Goal: Use online tool/utility: Utilize a website feature to perform a specific function

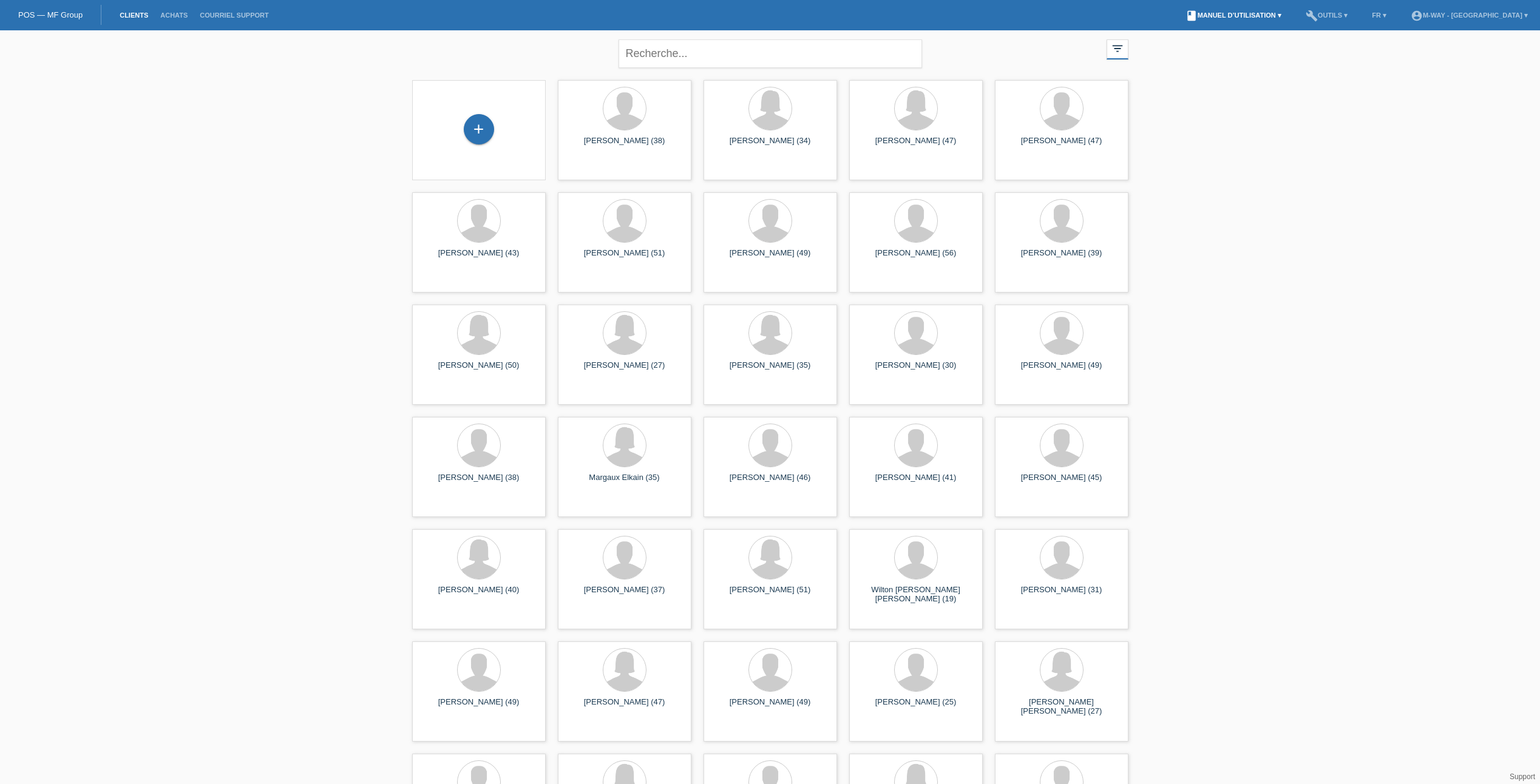
click at [1287, 17] on link "book Manuel d’utilisation ▾" at bounding box center [1233, 15] width 108 height 8
click at [1353, 22] on li "build Outils ▾" at bounding box center [1326, 15] width 54 height 31
click at [1353, 14] on link "build Outils ▾" at bounding box center [1326, 15] width 54 height 8
click at [1337, 62] on span "Paramètres" at bounding box center [1333, 64] width 44 height 14
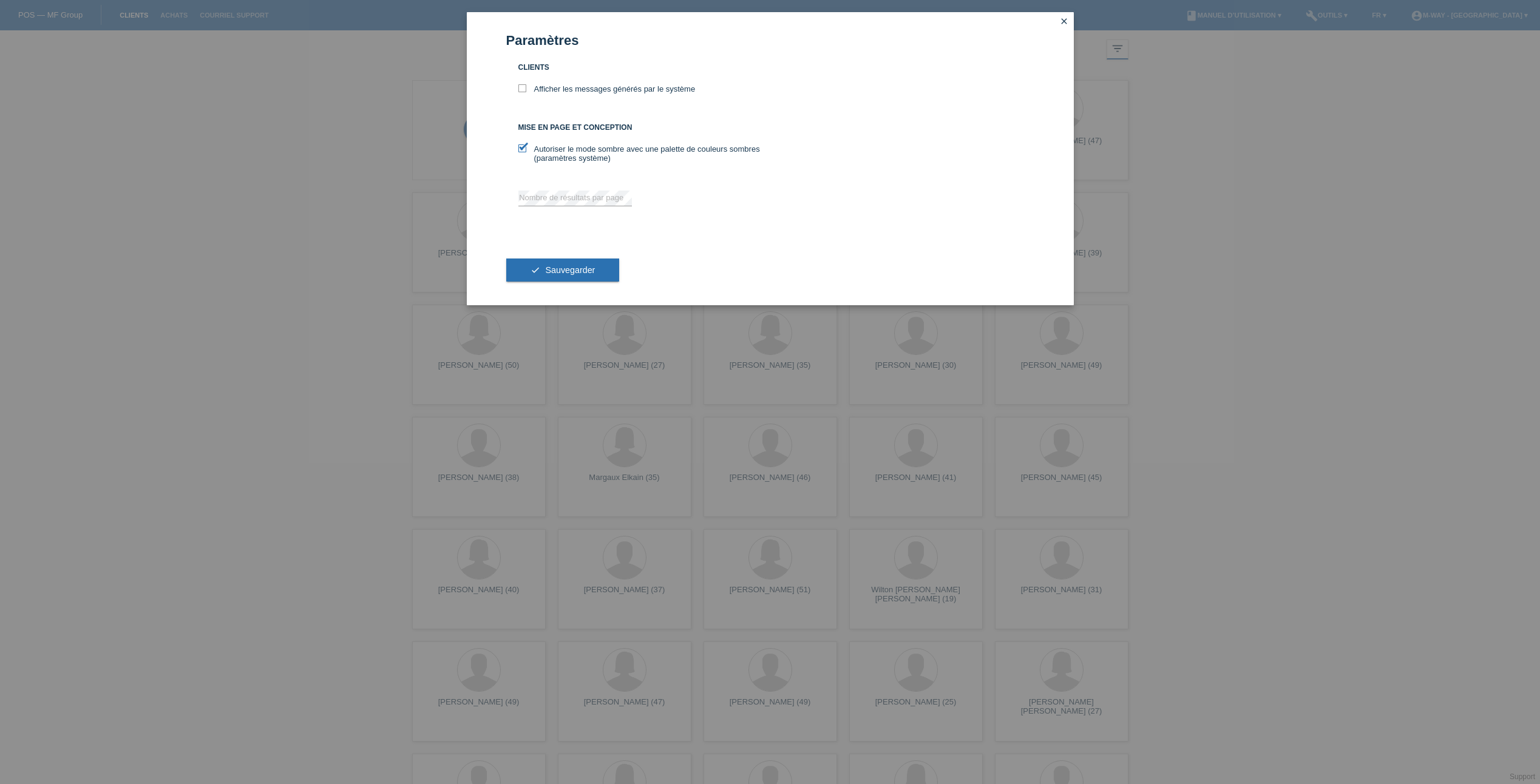
click at [1056, 20] on link "close" at bounding box center [1064, 22] width 16 height 14
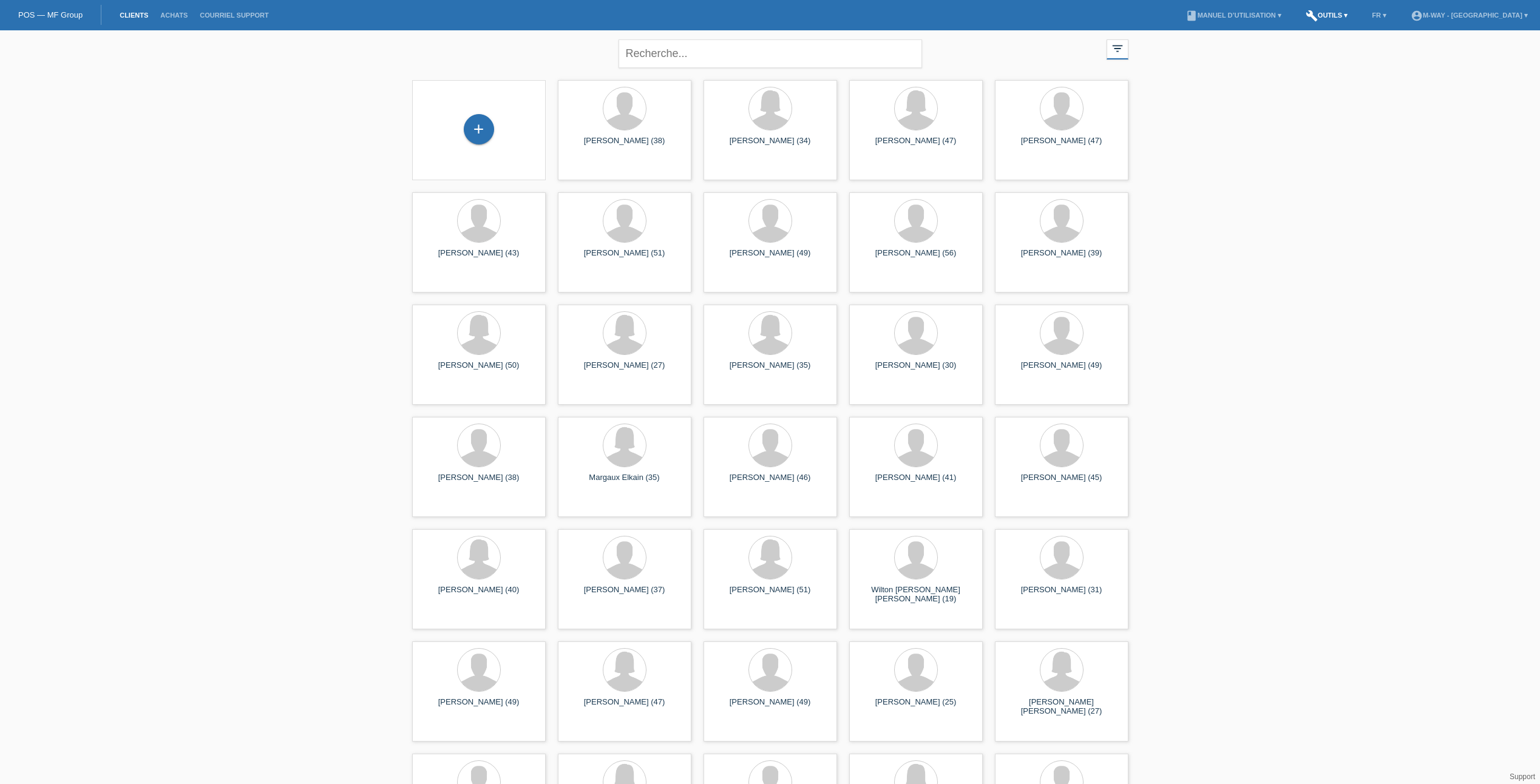
click at [1353, 14] on link "build Outils ▾" at bounding box center [1326, 15] width 54 height 8
click at [1338, 51] on span "Calculator de taux" at bounding box center [1344, 46] width 67 height 14
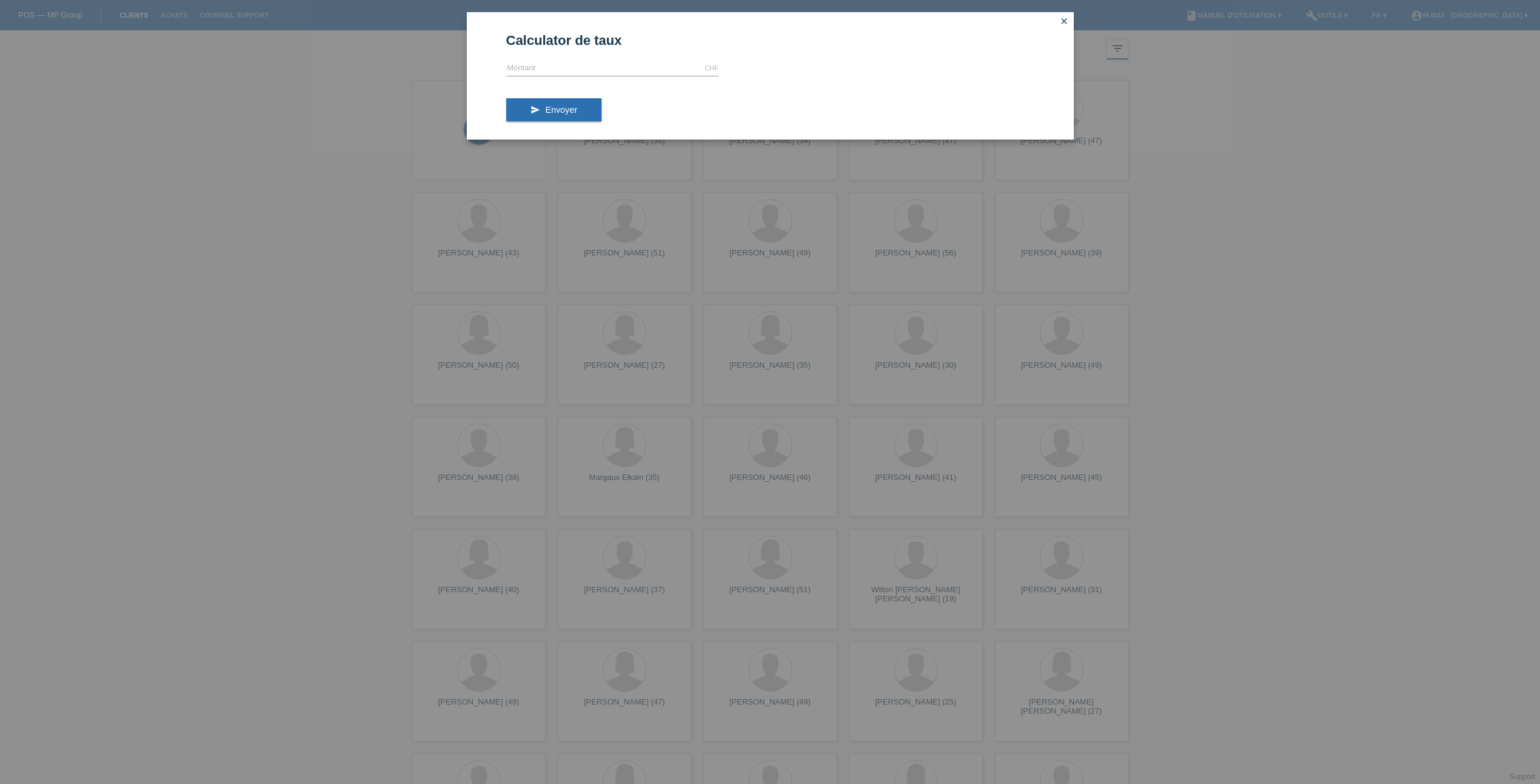
click at [558, 58] on form "Calculator de taux CHF error [GEOGRAPHIC_DATA] send Envoyer" at bounding box center [770, 85] width 528 height 106
click at [558, 66] on input "text" at bounding box center [612, 69] width 212 height 15
type input "3000.00"
click at [548, 110] on span "Envoyer" at bounding box center [561, 110] width 31 height 10
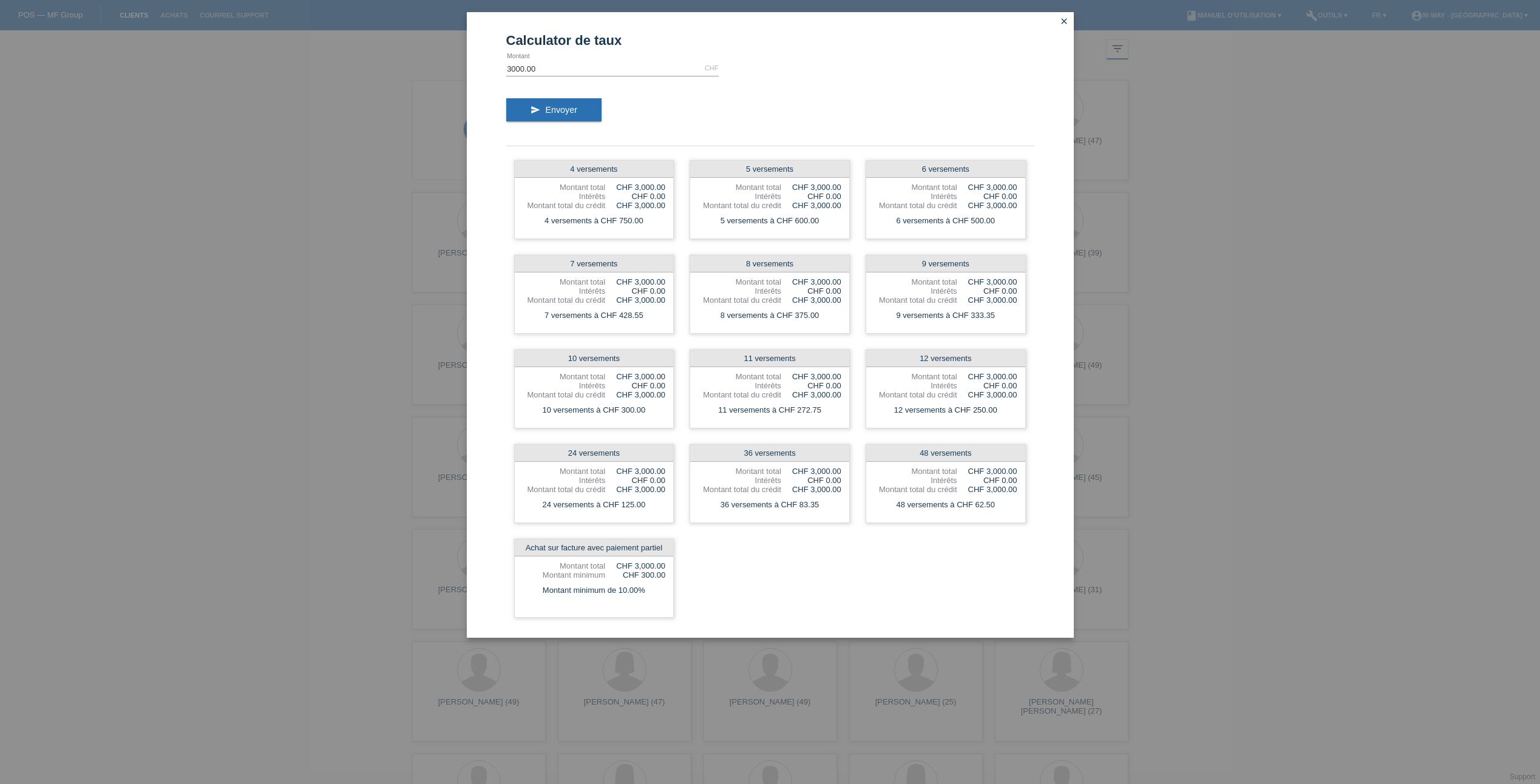
click at [292, 368] on div "Calculator de taux 3000.00 CHF error [GEOGRAPHIC_DATA] send Envoyer 4 versement…" at bounding box center [770, 392] width 1540 height 784
click at [1059, 22] on icon "close" at bounding box center [1064, 21] width 10 height 10
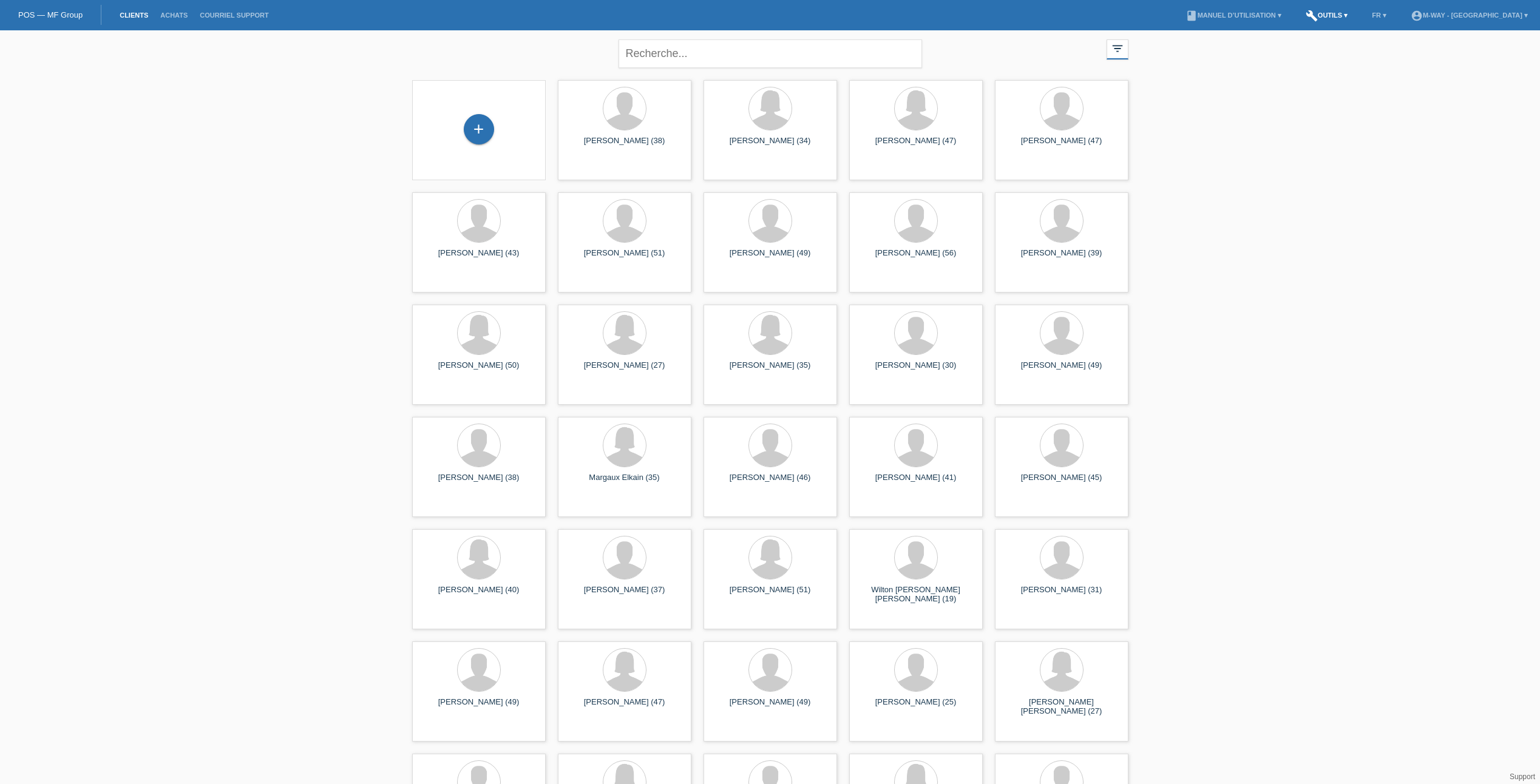
click at [1353, 14] on link "build Outils ▾" at bounding box center [1326, 15] width 54 height 8
click at [1354, 59] on span "Paramètres" at bounding box center [1333, 64] width 44 height 14
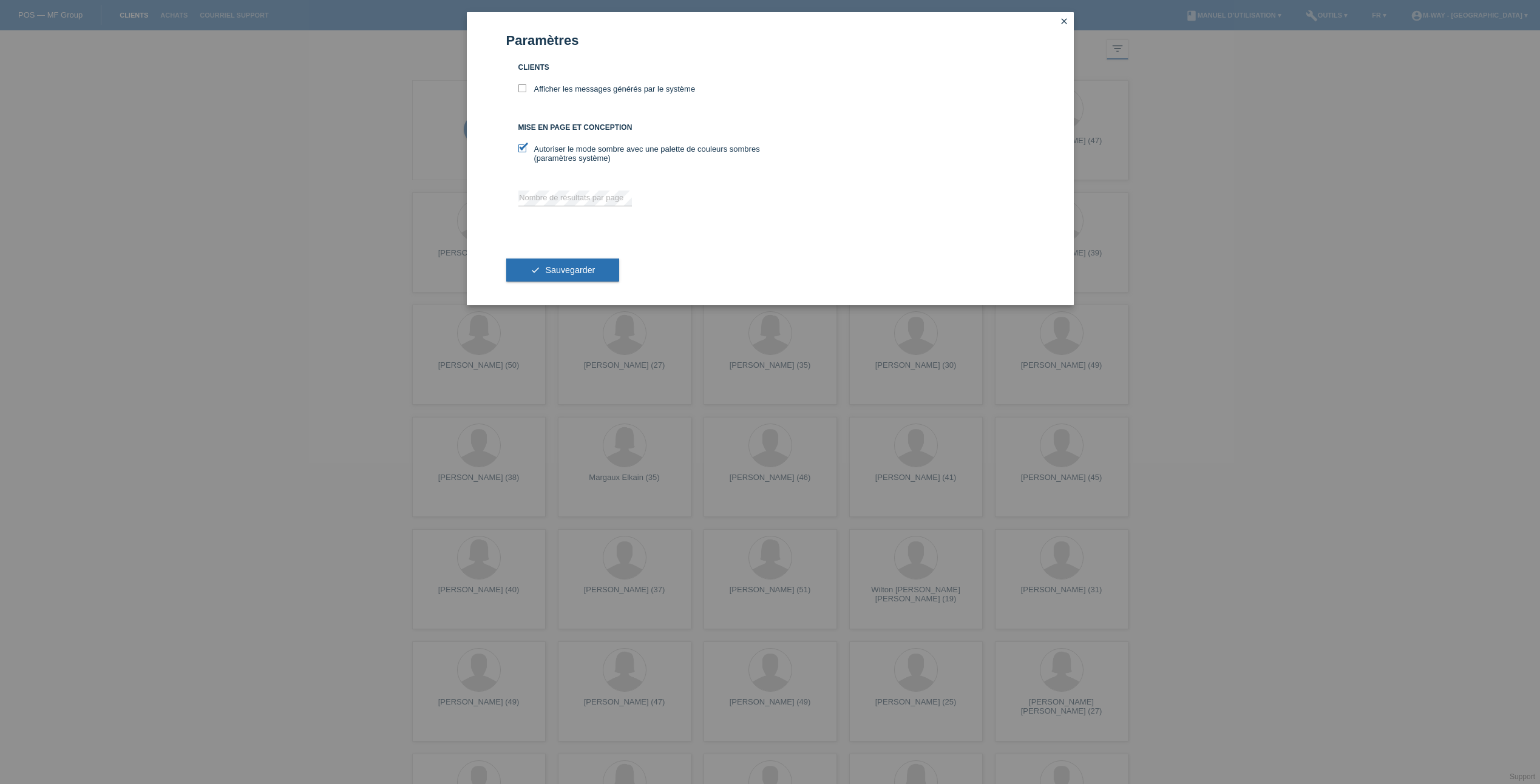
click at [1267, 174] on div "Paramètres Clients Afficher les messages générés par le système Mise en page et…" at bounding box center [770, 392] width 1540 height 784
click at [1069, 24] on icon "close" at bounding box center [1064, 21] width 10 height 10
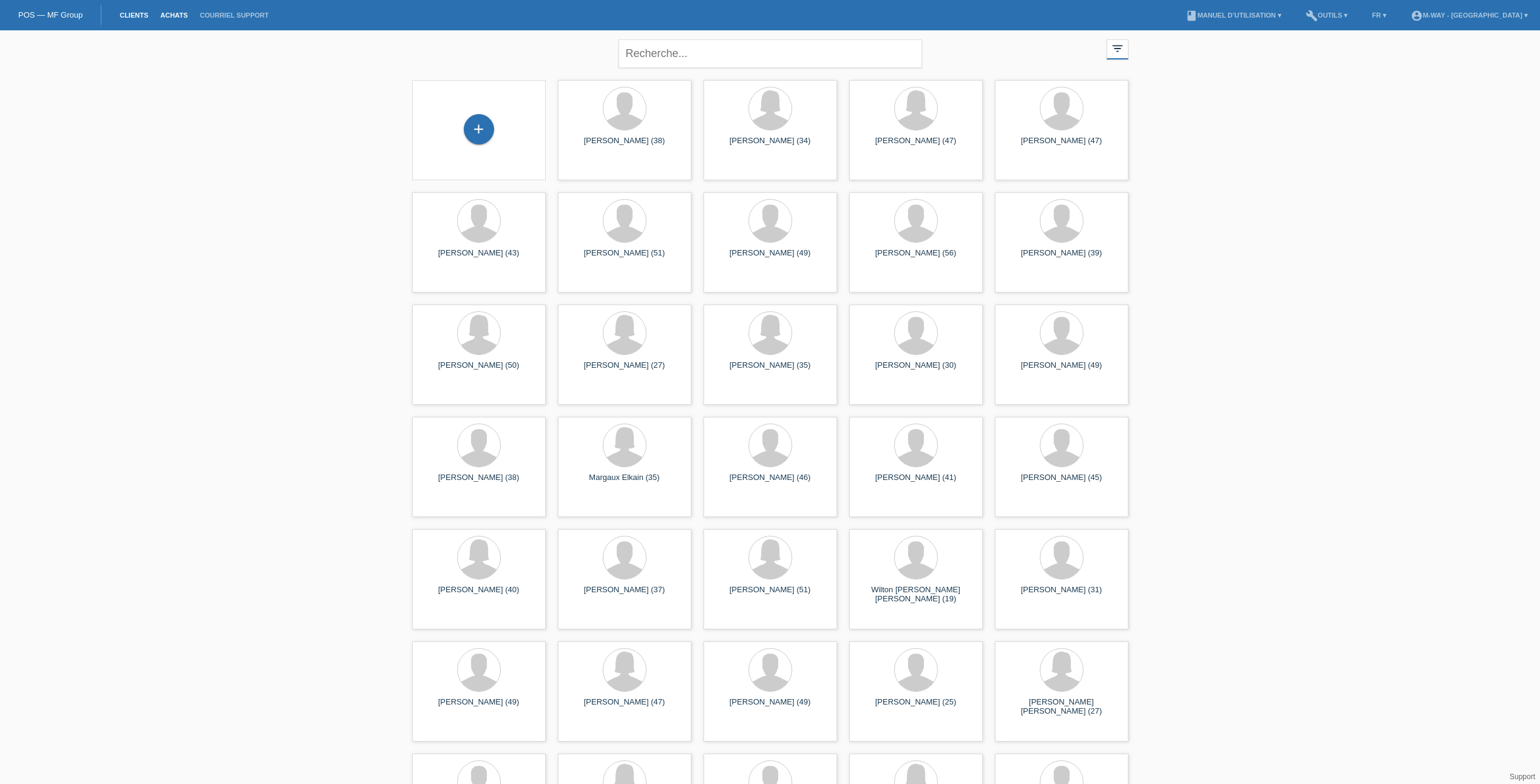
click at [161, 14] on link "Achats" at bounding box center [174, 15] width 40 height 8
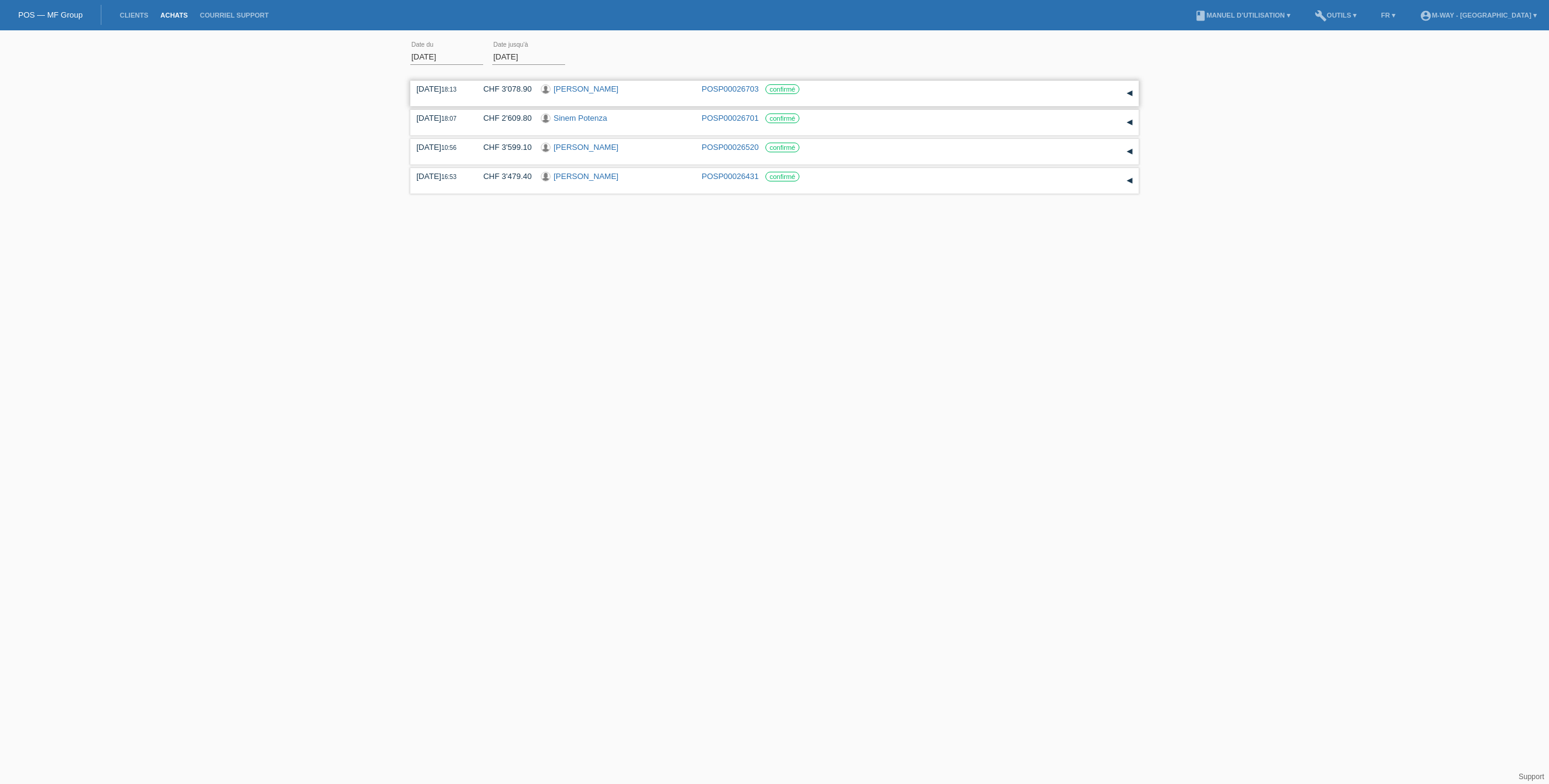
click at [1129, 97] on div "▾" at bounding box center [1129, 94] width 18 height 18
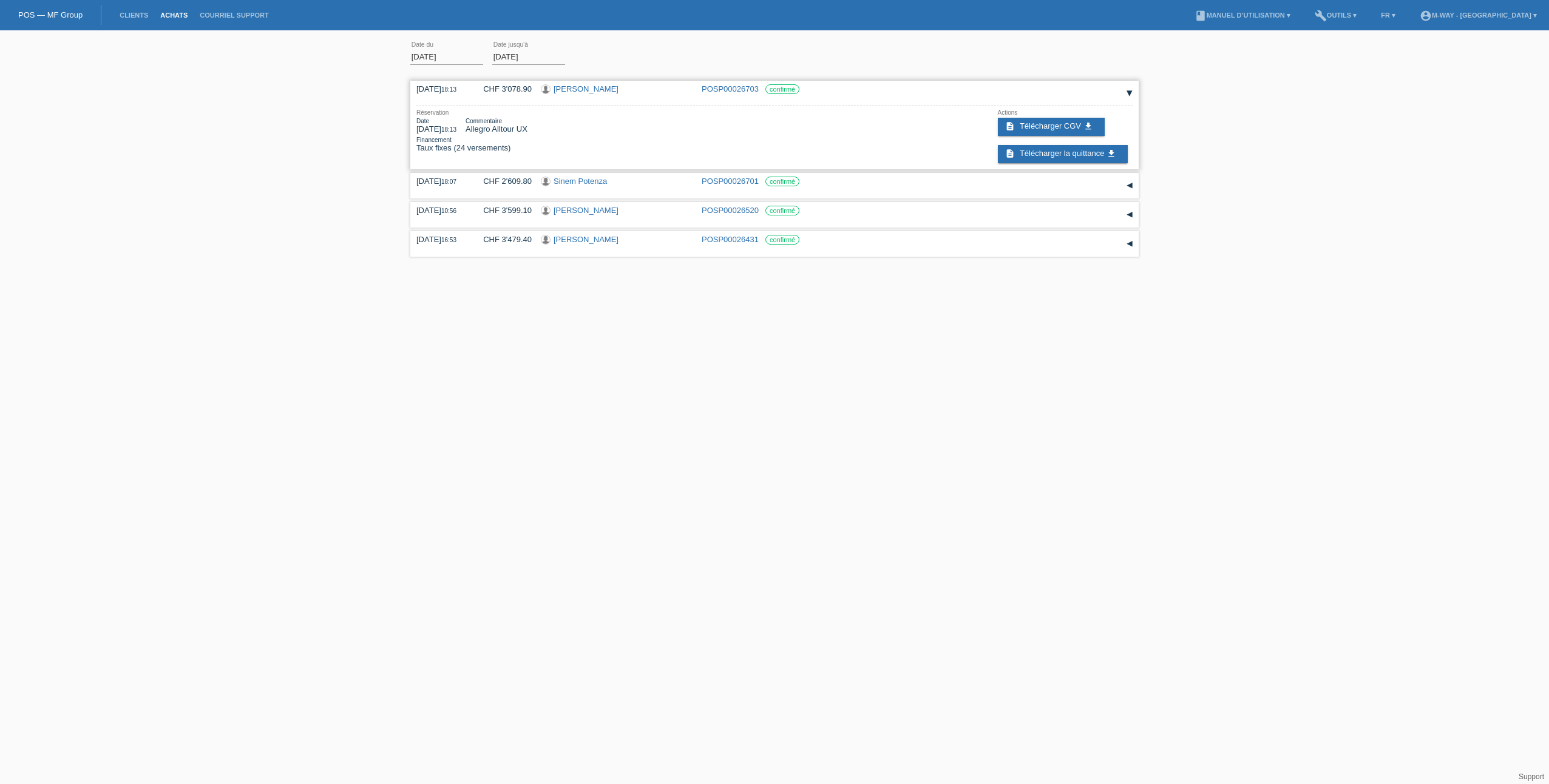
click at [1129, 97] on div "▾" at bounding box center [1129, 94] width 18 height 18
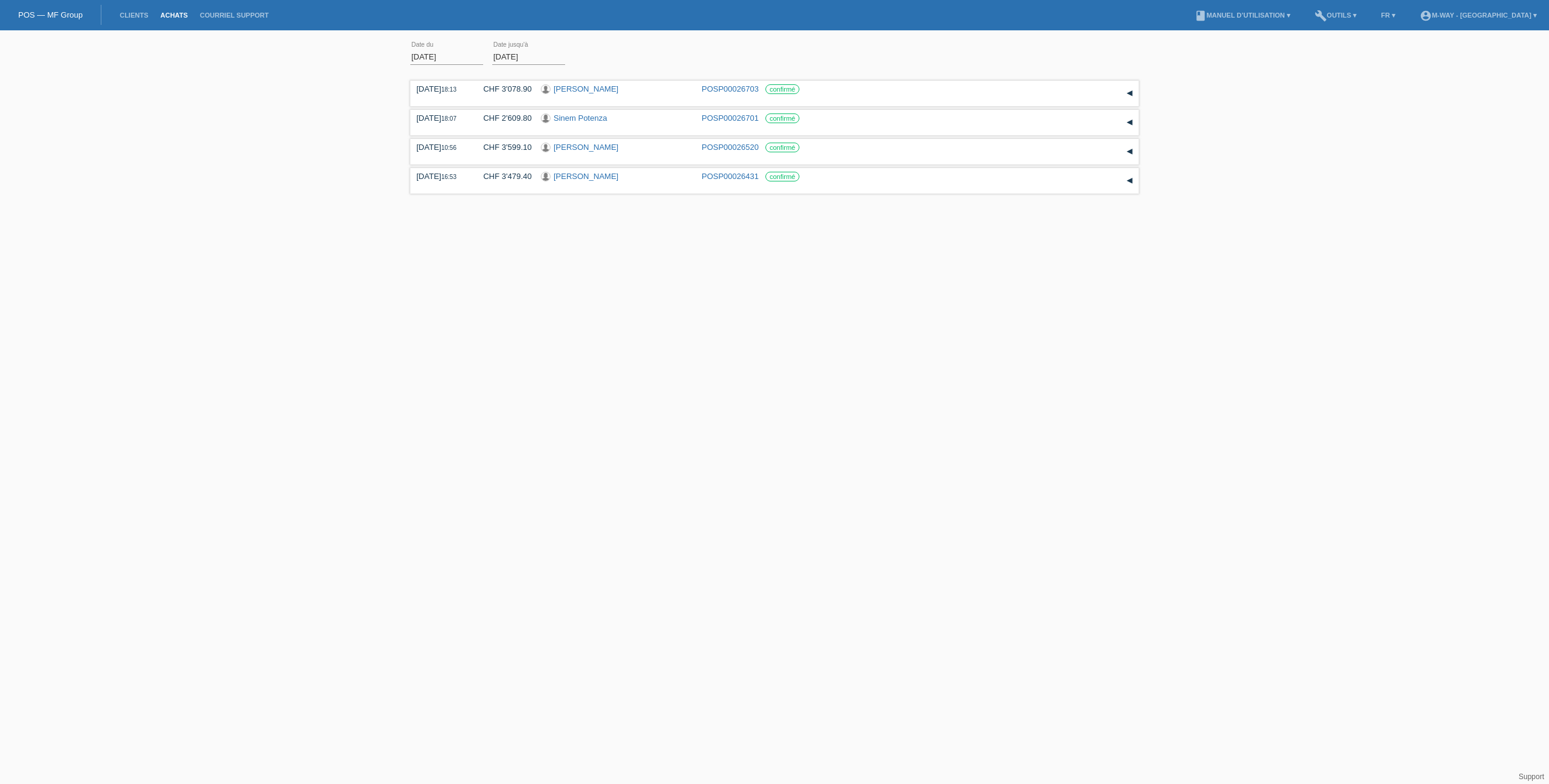
click at [442, 56] on input "01.08.2025" at bounding box center [447, 57] width 73 height 15
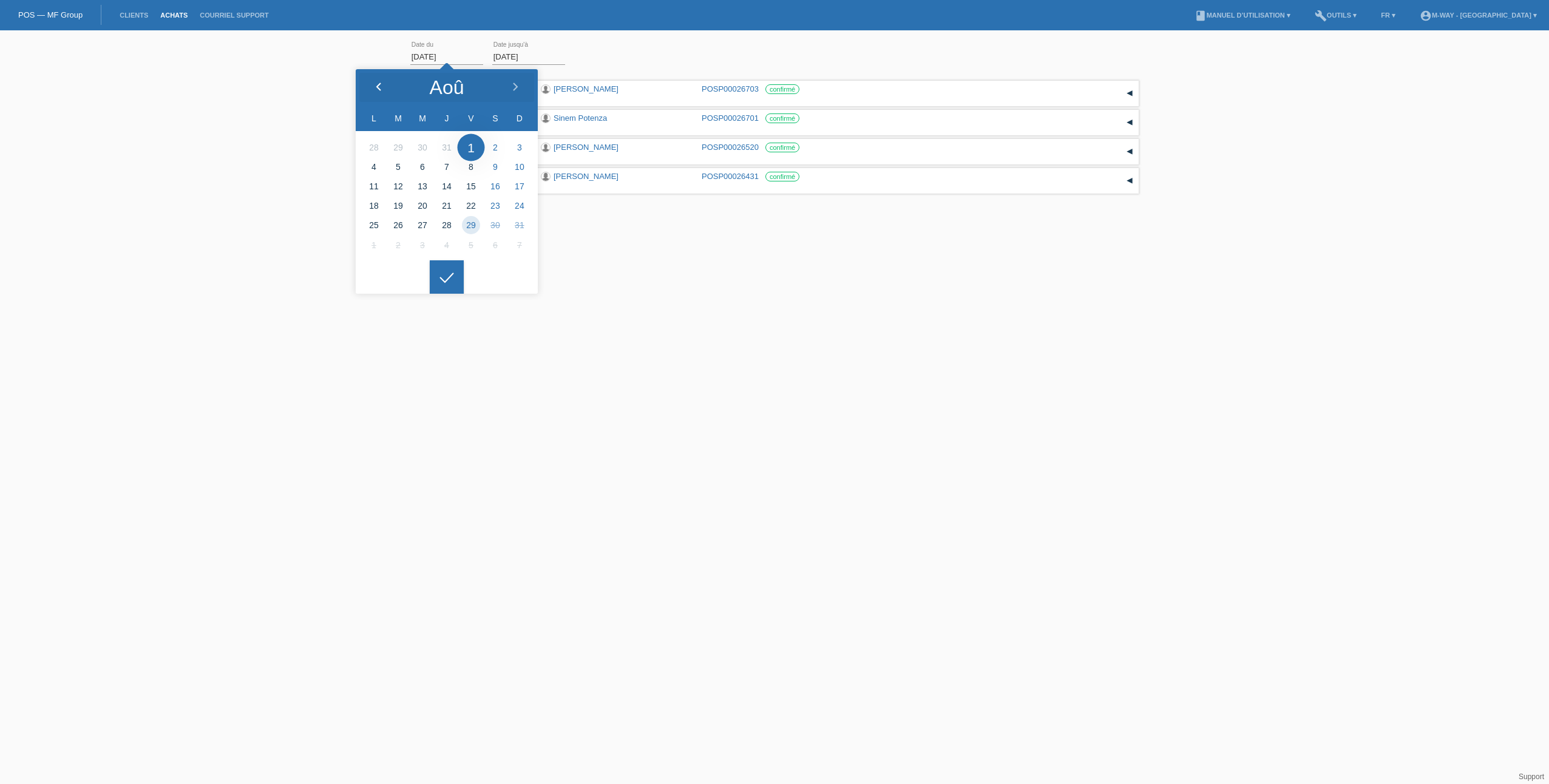
click at [385, 85] on div at bounding box center [378, 88] width 46 height 37
type input "01.07.2025"
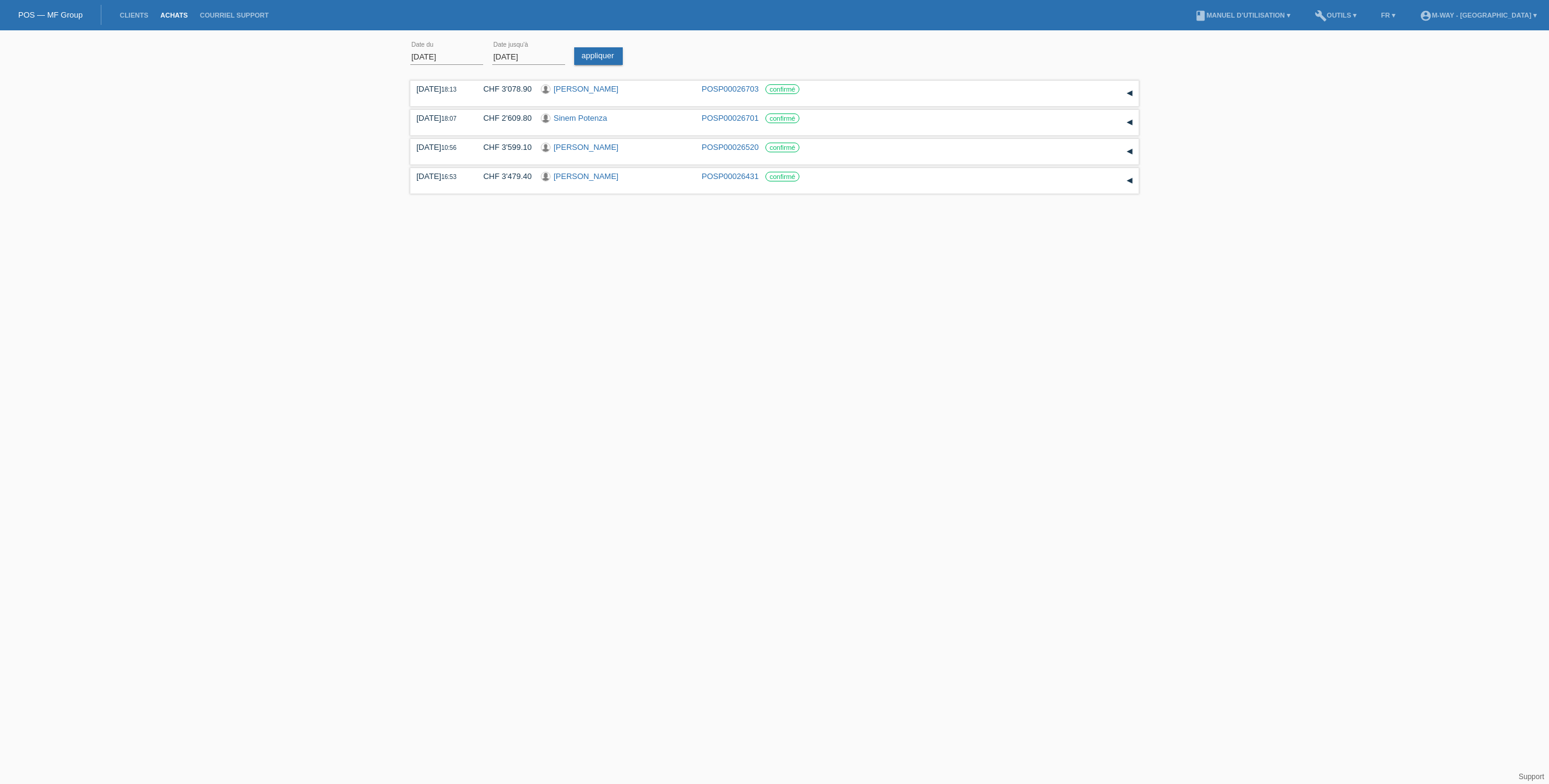
click at [439, 272] on icon at bounding box center [447, 268] width 20 height 11
click at [590, 59] on link "appliquer" at bounding box center [599, 56] width 49 height 18
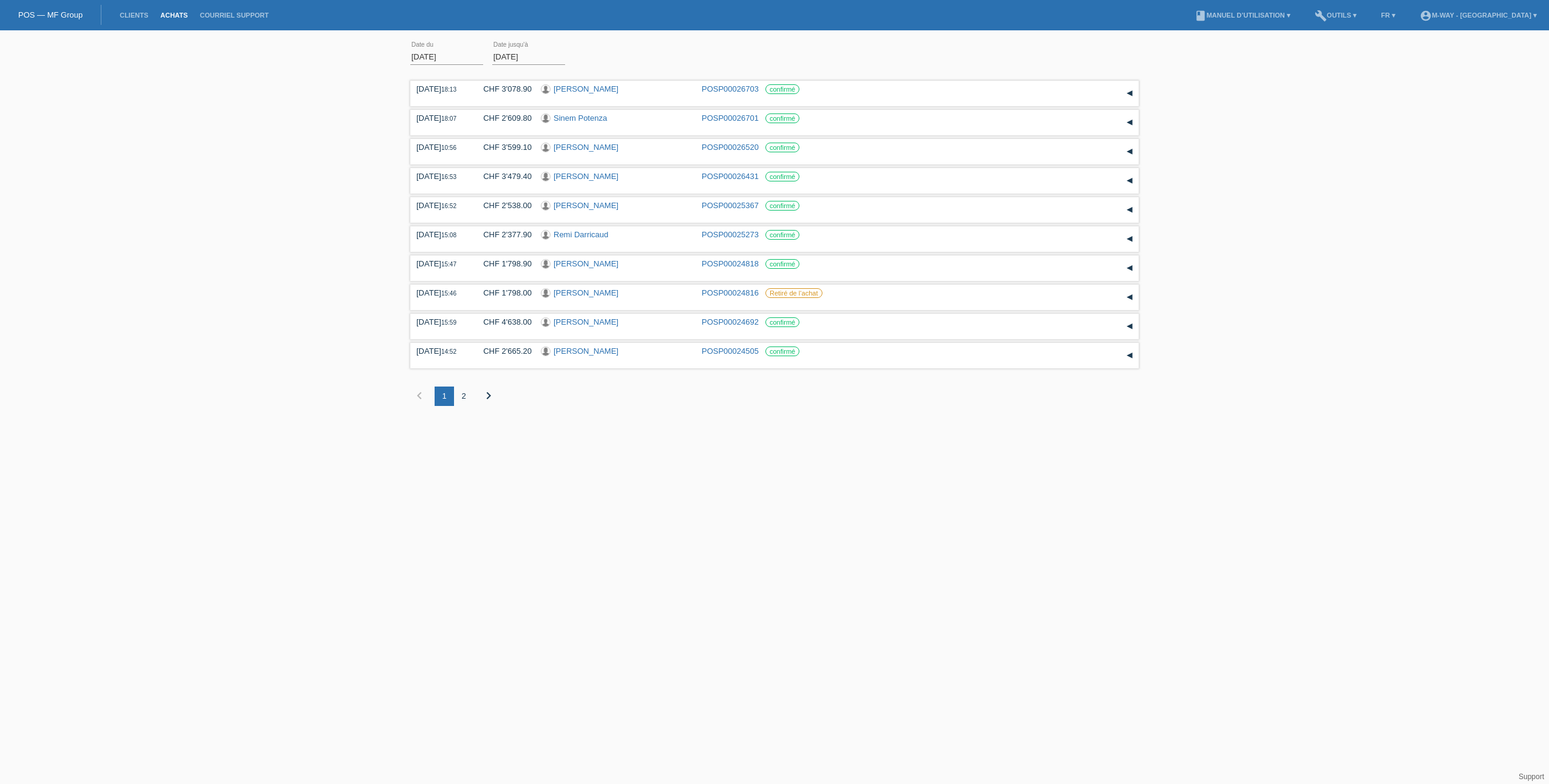
click at [459, 395] on div "2" at bounding box center [464, 397] width 20 height 20
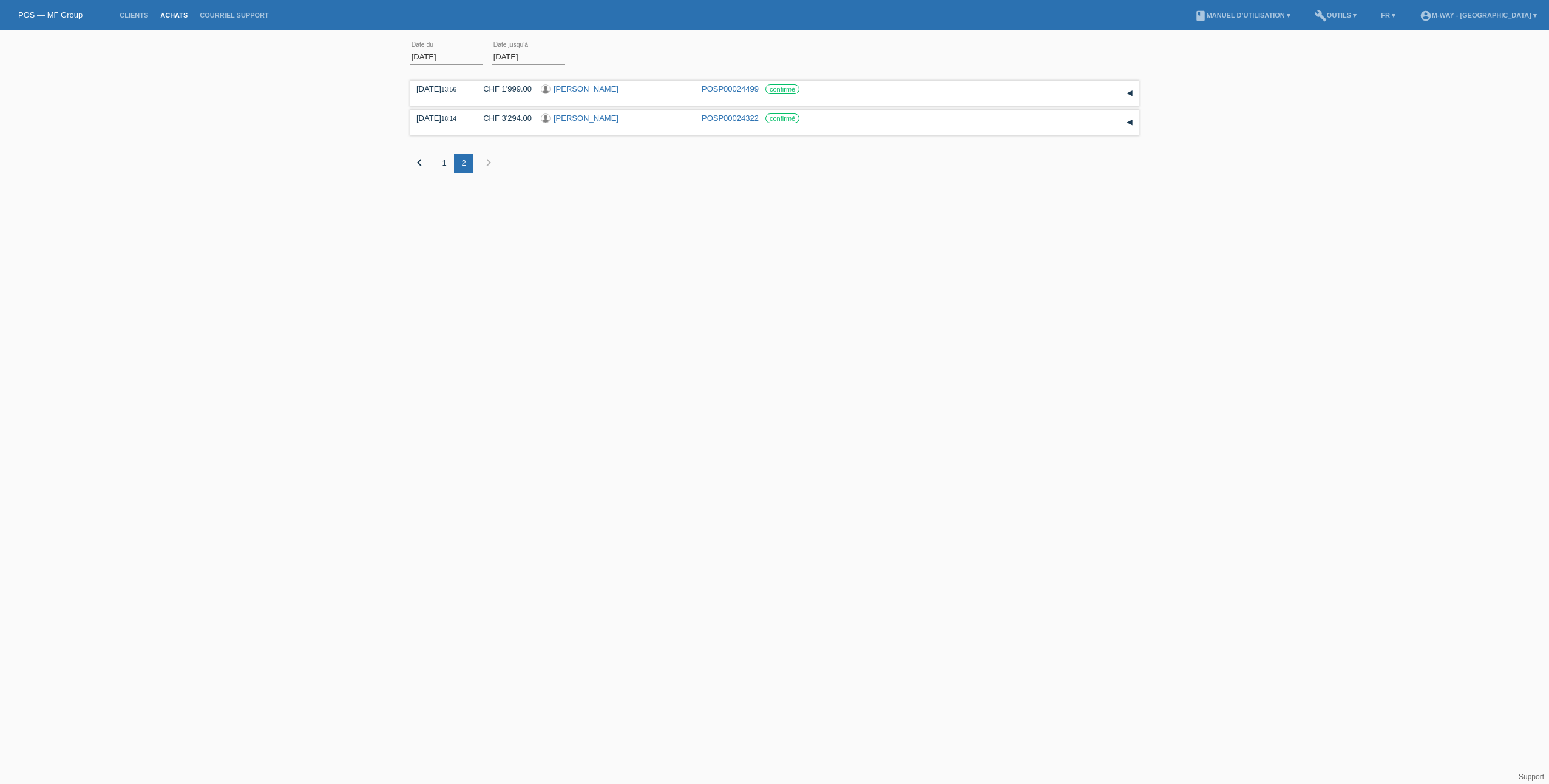
click at [445, 165] on div "1" at bounding box center [445, 164] width 20 height 20
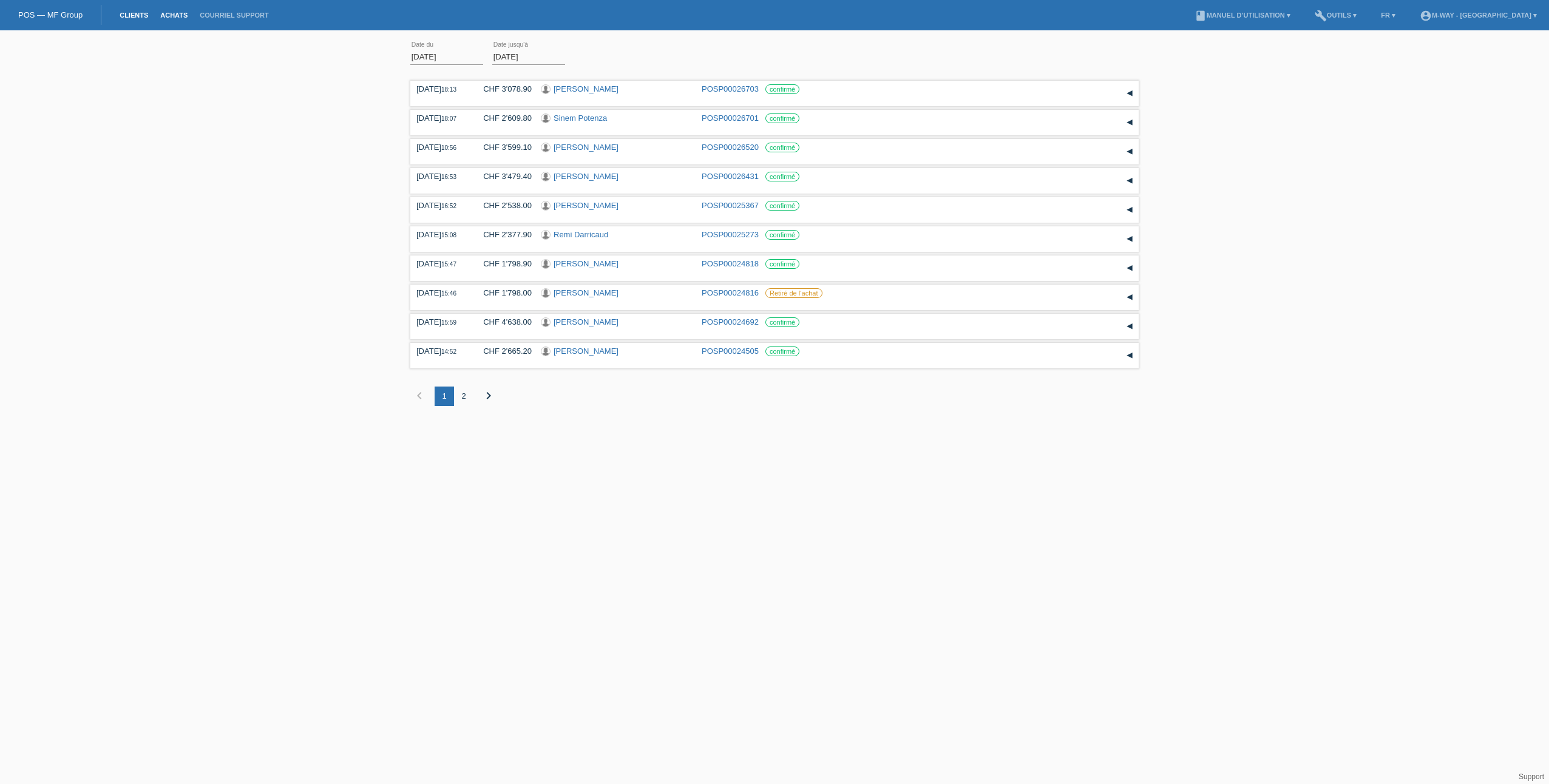
click at [144, 14] on link "Clients" at bounding box center [133, 15] width 40 height 8
